Goal: Complete application form

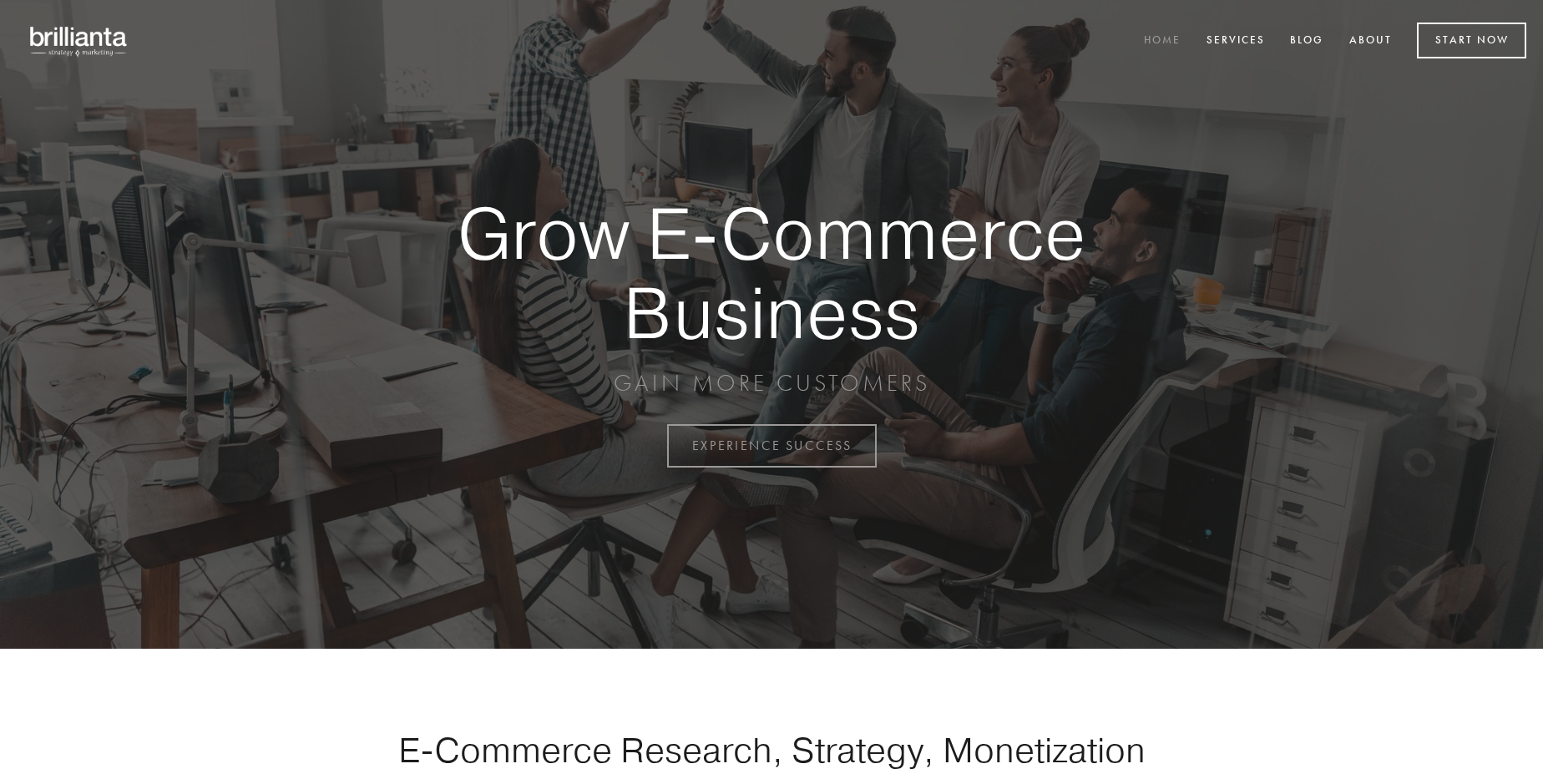
scroll to position [4374, 0]
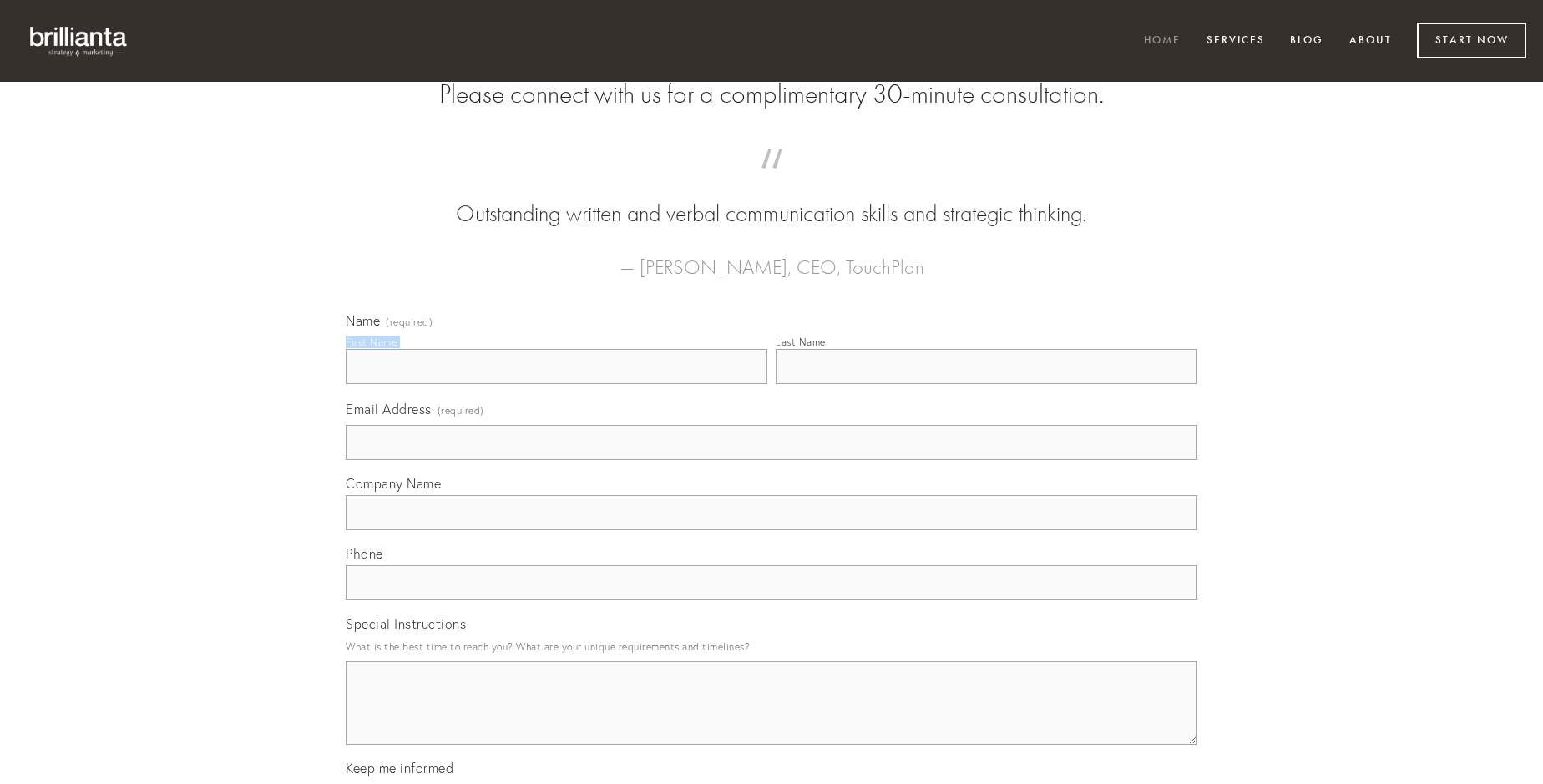
type input "[PERSON_NAME]"
click at [986, 384] on input "Last Name" at bounding box center [986, 366] width 422 height 35
type input "[PERSON_NAME]"
click at [771, 460] on input "Email Address (required)" at bounding box center [771, 442] width 852 height 35
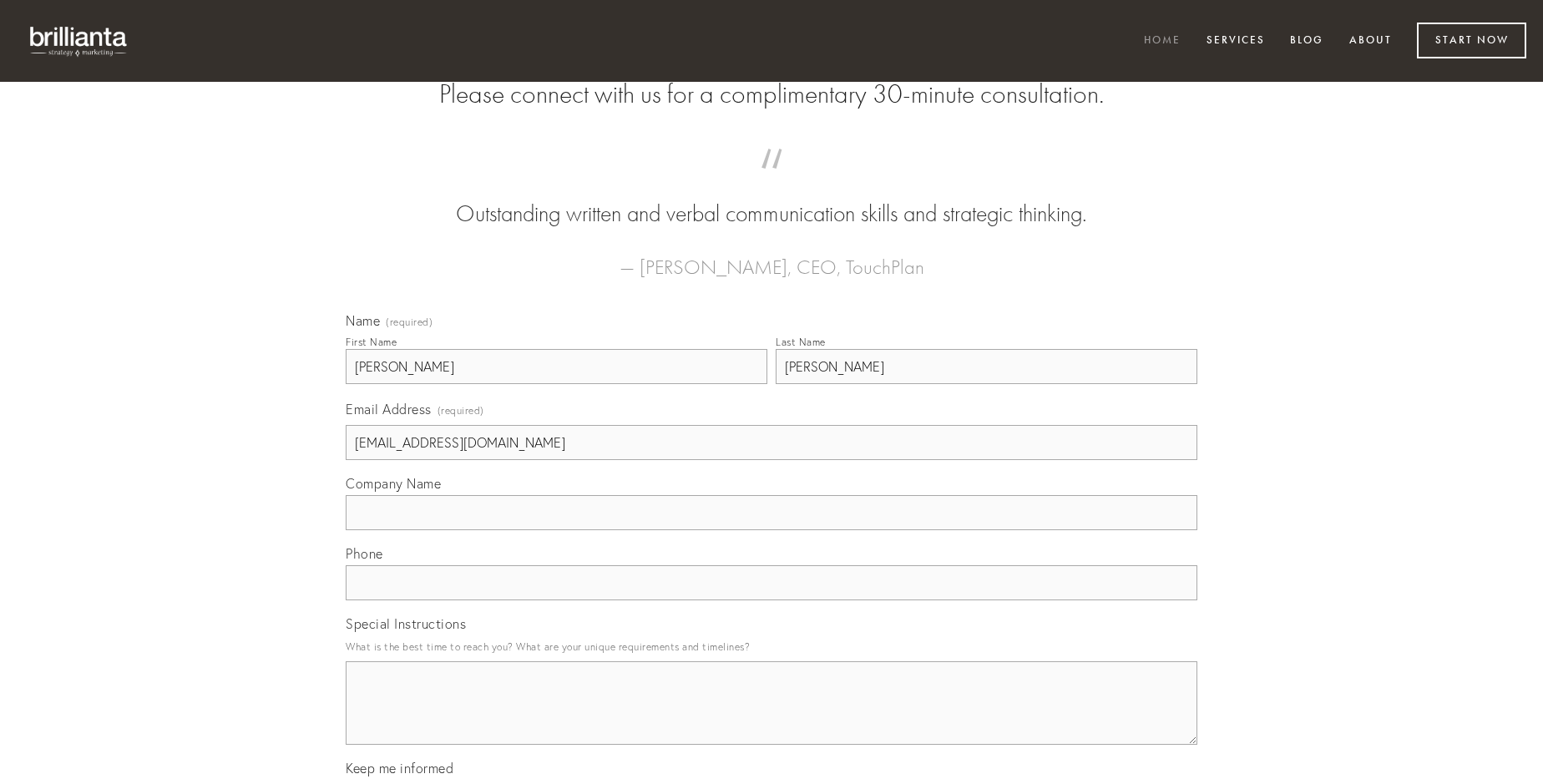
type input "[EMAIL_ADDRESS][DOMAIN_NAME]"
click at [771, 530] on input "Company Name" at bounding box center [771, 512] width 852 height 35
type input "arbitro"
click at [771, 600] on input "text" at bounding box center [771, 582] width 852 height 35
click at [771, 718] on textarea "Special Instructions" at bounding box center [771, 702] width 852 height 83
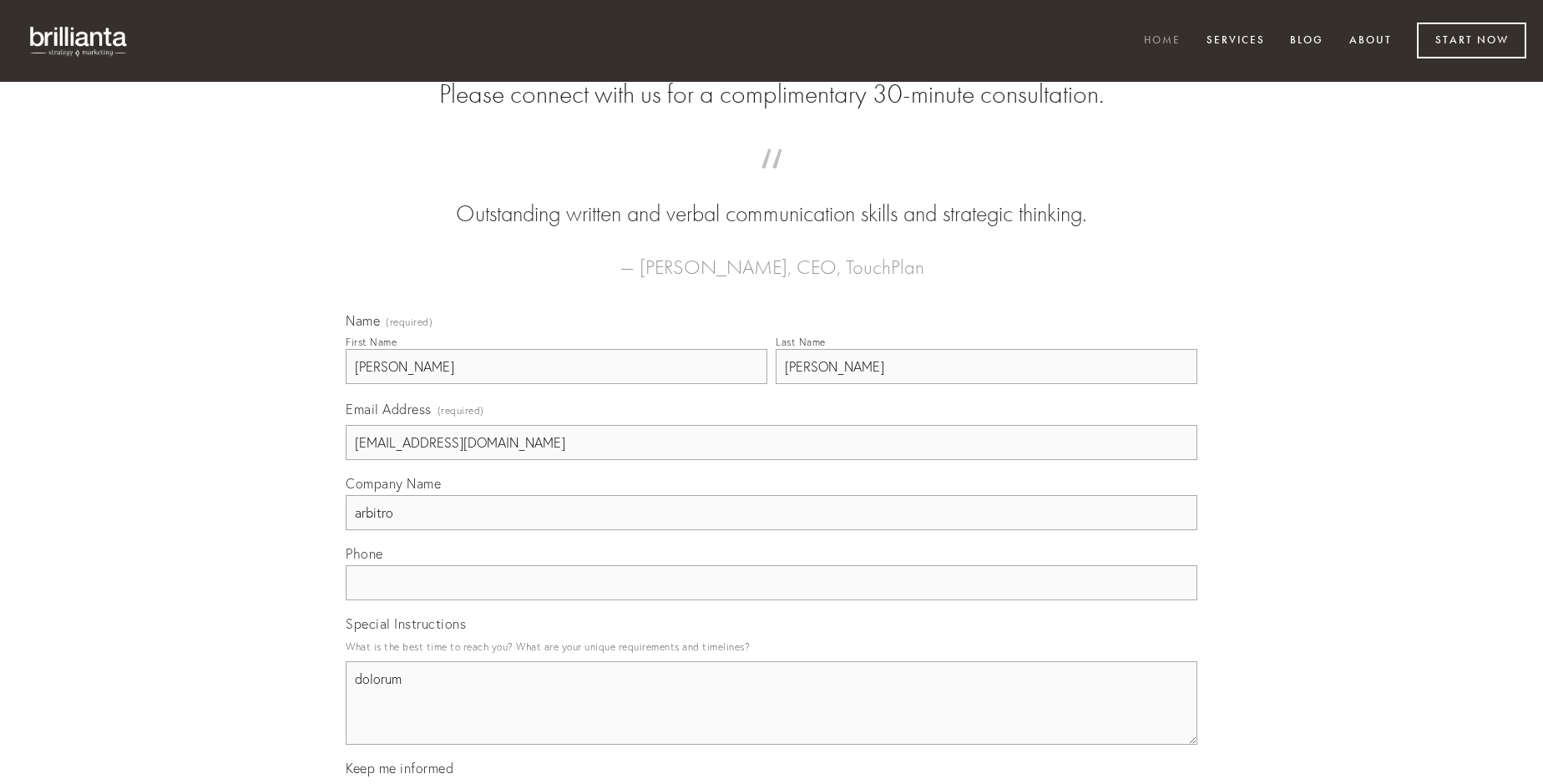
type textarea "dolorum"
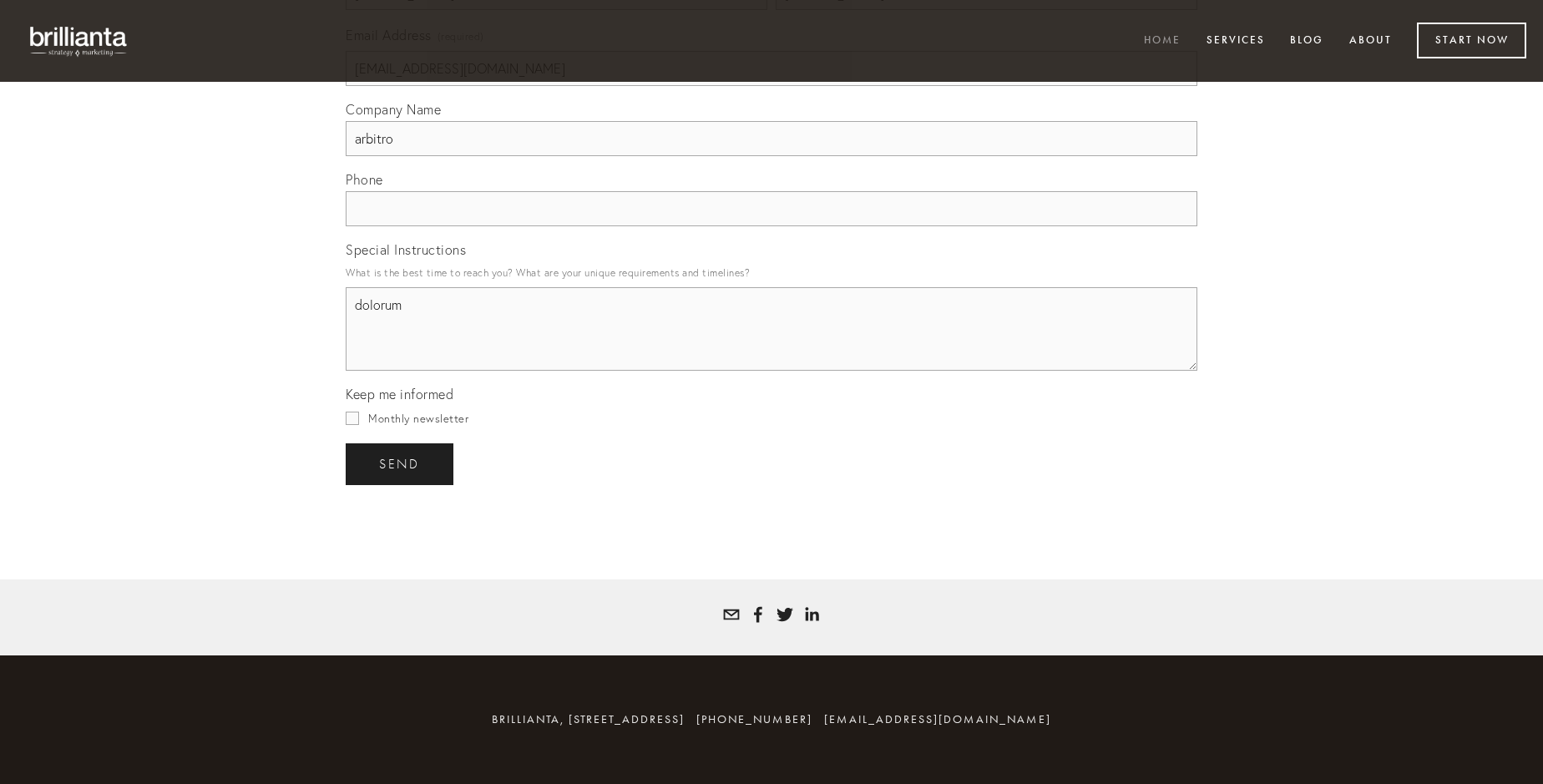
click at [401, 464] on span "send" at bounding box center [399, 464] width 41 height 15
